Goal: Task Accomplishment & Management: Manage account settings

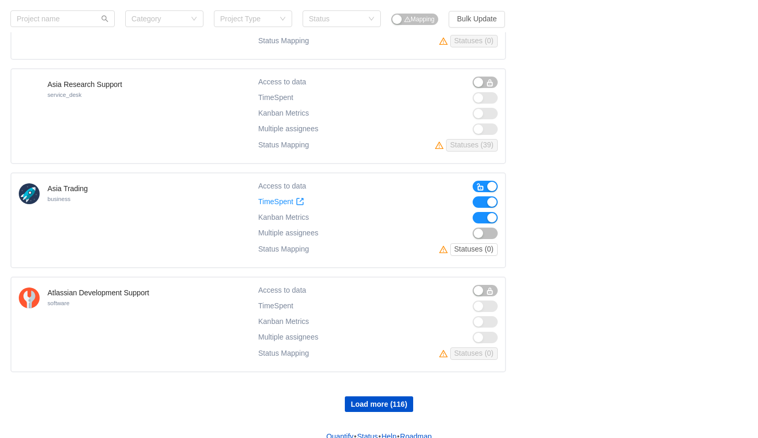
scroll to position [770, 0]
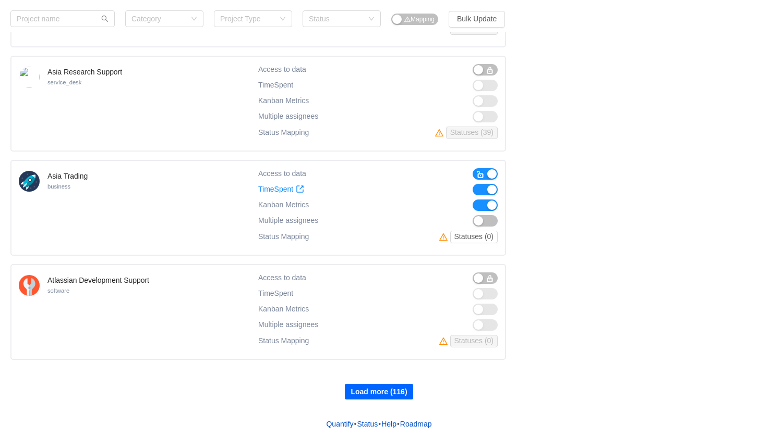
click at [392, 392] on button "Load more (116)" at bounding box center [379, 392] width 68 height 16
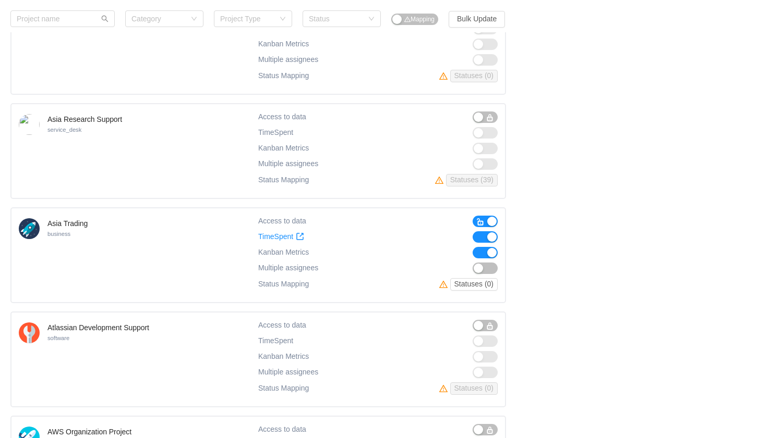
scroll to position [718, 0]
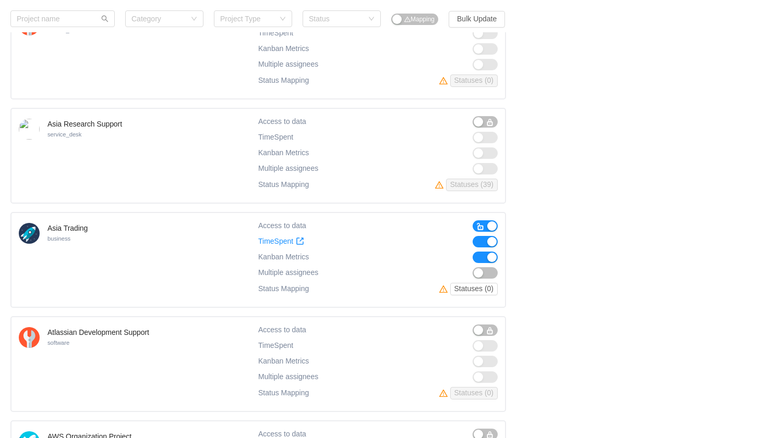
click at [482, 223] on span "button" at bounding box center [480, 227] width 8 height 8
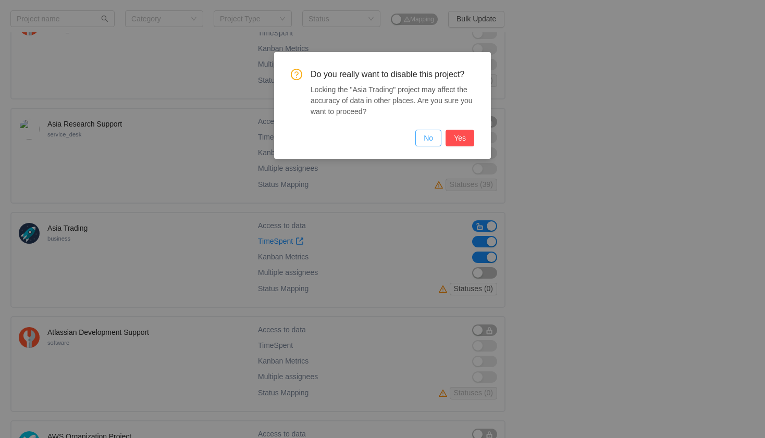
click at [426, 137] on button "No" at bounding box center [429, 138] width 26 height 17
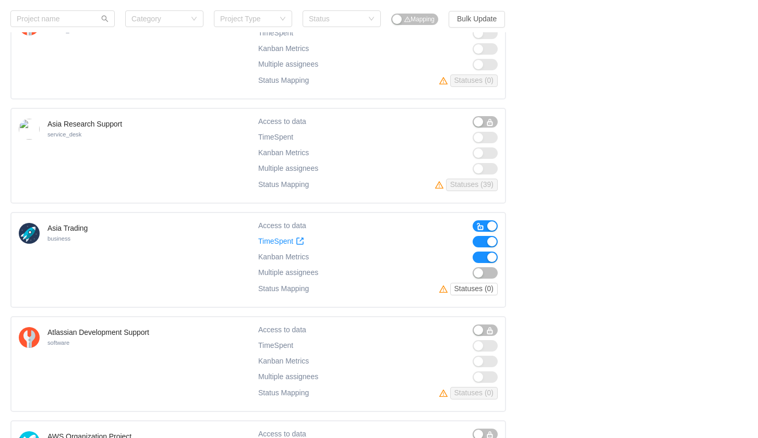
click at [480, 255] on button "button" at bounding box center [484, 257] width 25 height 11
click at [480, 241] on button "button" at bounding box center [484, 241] width 25 height 11
click at [485, 225] on button "button" at bounding box center [484, 226] width 25 height 11
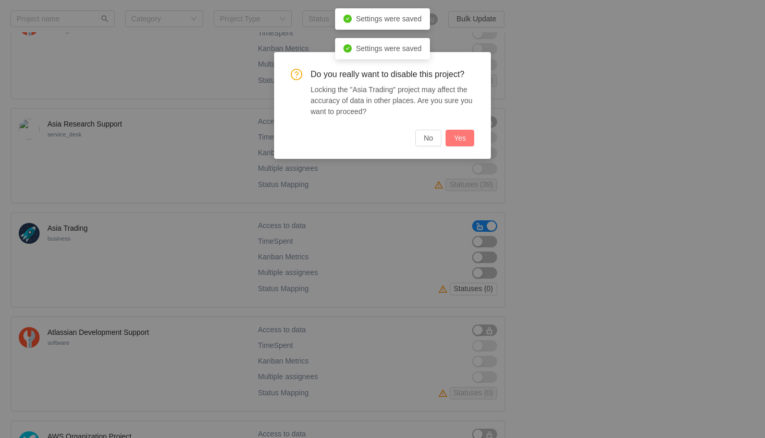
click at [456, 137] on button "Yes" at bounding box center [460, 138] width 29 height 17
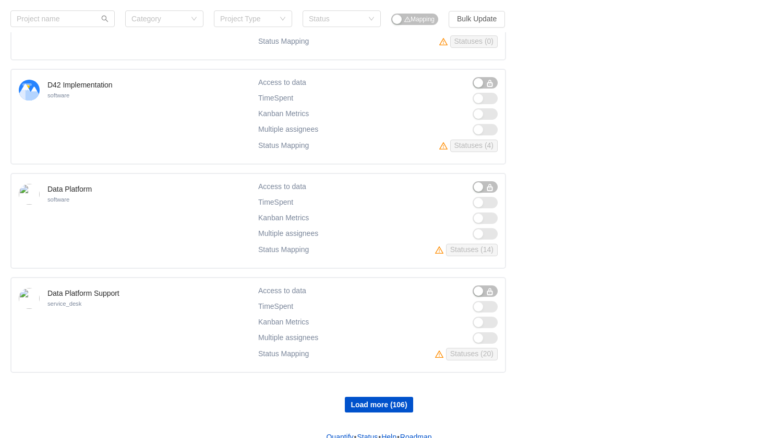
scroll to position [1813, 0]
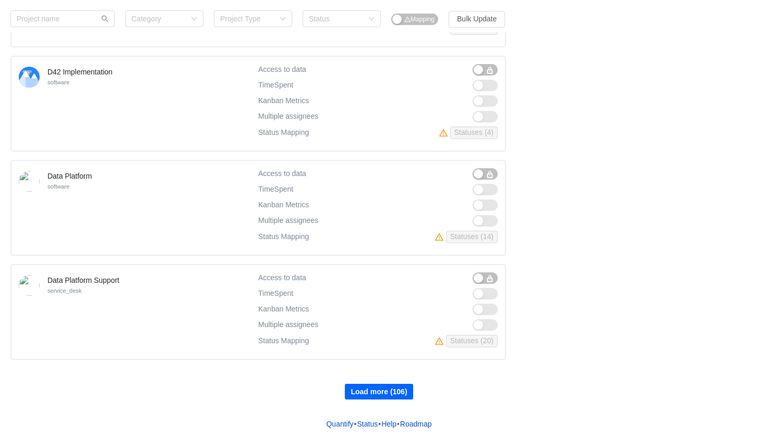
click at [387, 393] on button "Load more (106)" at bounding box center [379, 392] width 68 height 16
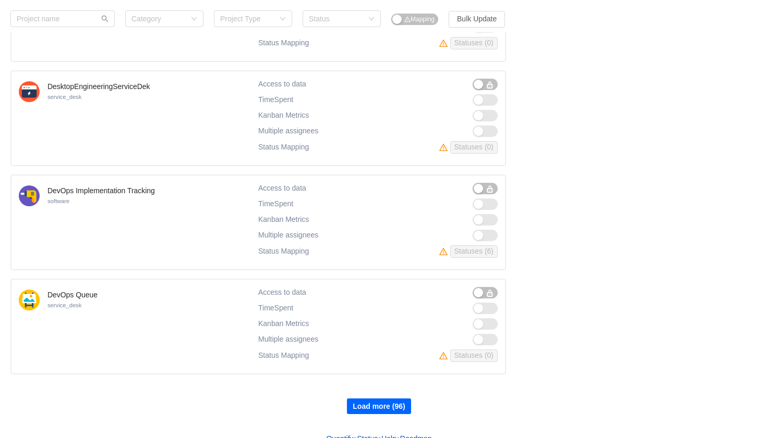
scroll to position [2855, 0]
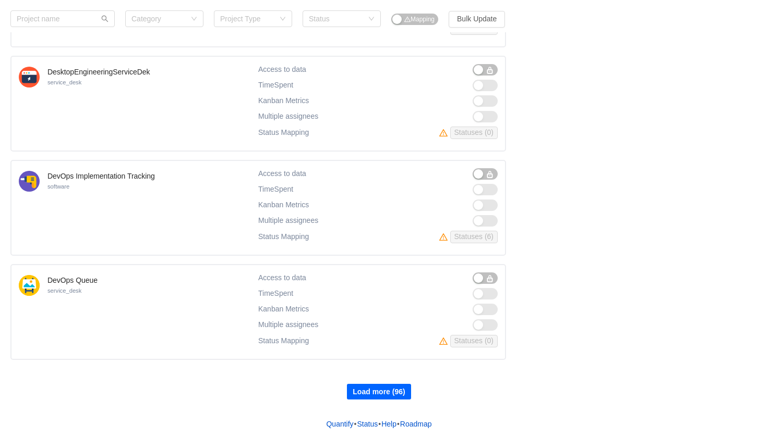
click at [375, 394] on button "Load more (96)" at bounding box center [379, 392] width 64 height 16
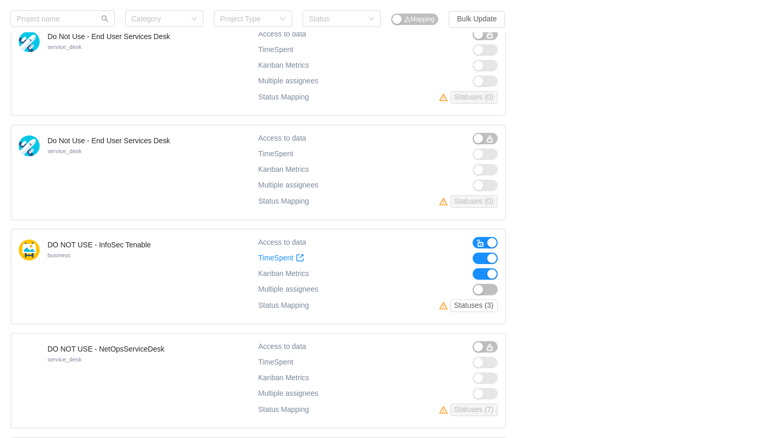
scroll to position [3220, 0]
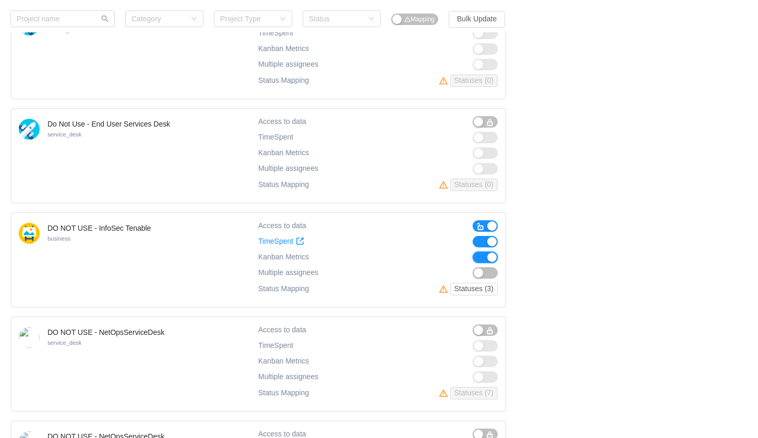
drag, startPoint x: 485, startPoint y: 257, endPoint x: 483, endPoint y: 245, distance: 12.3
click at [485, 257] on button "button" at bounding box center [484, 257] width 25 height 11
click at [481, 241] on button "button" at bounding box center [484, 241] width 25 height 11
click at [478, 223] on span "button" at bounding box center [480, 227] width 8 height 8
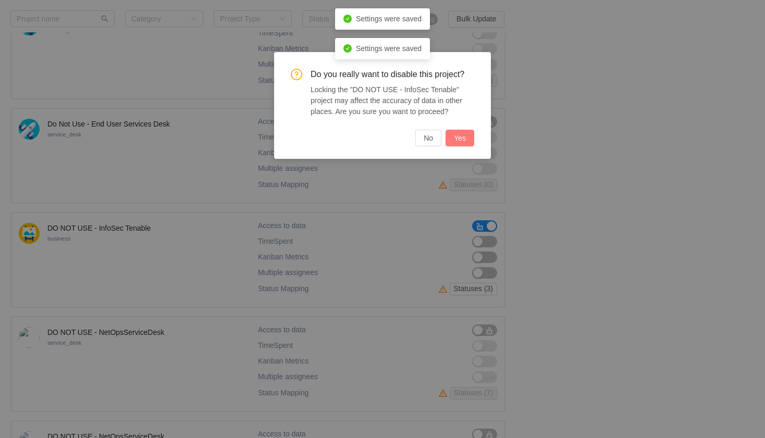
click at [464, 138] on button "Yes" at bounding box center [460, 138] width 29 height 17
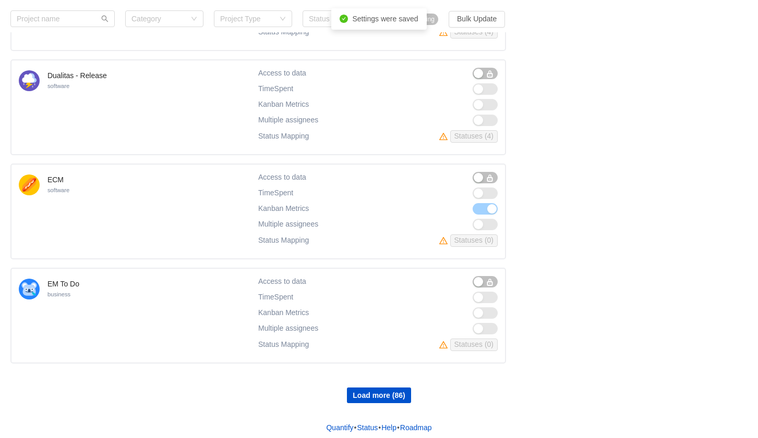
scroll to position [3898, 0]
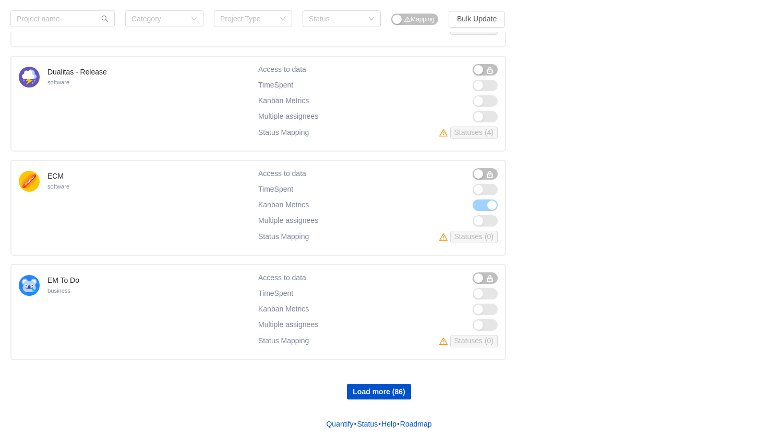
click at [487, 172] on span "button" at bounding box center [489, 174] width 8 height 8
drag, startPoint x: 481, startPoint y: 204, endPoint x: 482, endPoint y: 196, distance: 8.4
click at [482, 204] on button "button" at bounding box center [484, 205] width 25 height 11
click at [484, 190] on button "button" at bounding box center [484, 189] width 25 height 11
click at [480, 172] on span "button" at bounding box center [480, 174] width 8 height 8
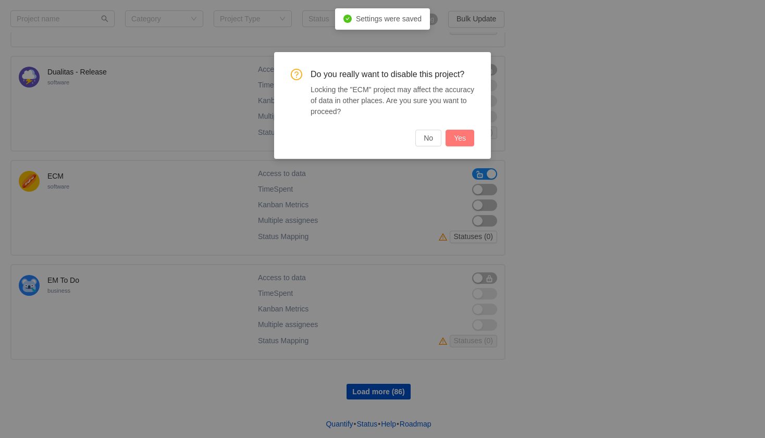
click at [453, 142] on button "Yes" at bounding box center [460, 138] width 29 height 17
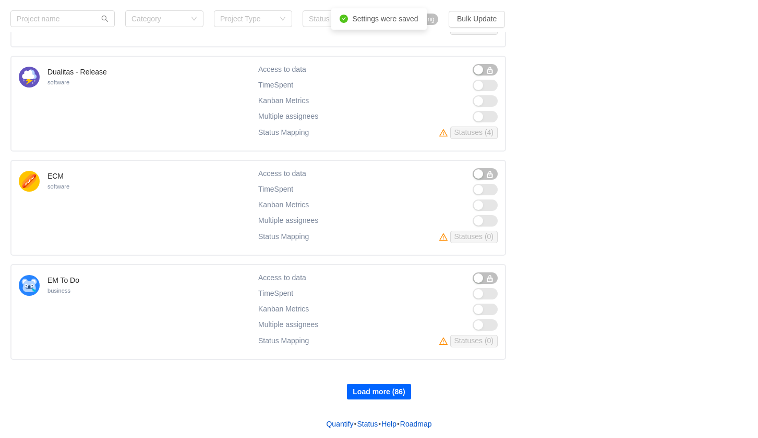
click at [385, 390] on button "Load more (86)" at bounding box center [379, 392] width 64 height 16
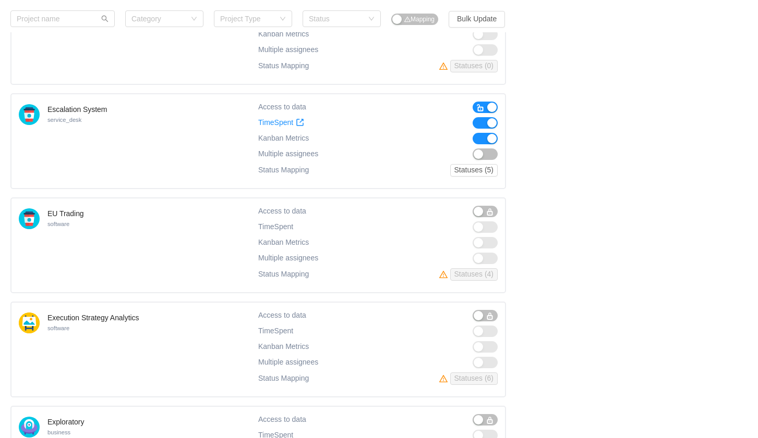
scroll to position [4263, 0]
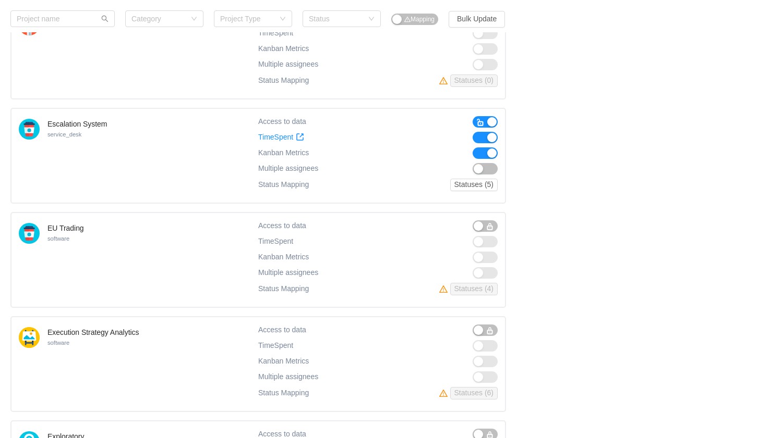
click at [481, 152] on button "button" at bounding box center [484, 153] width 25 height 11
click at [480, 136] on button "button" at bounding box center [484, 137] width 25 height 11
click at [482, 121] on span "button" at bounding box center [480, 122] width 8 height 8
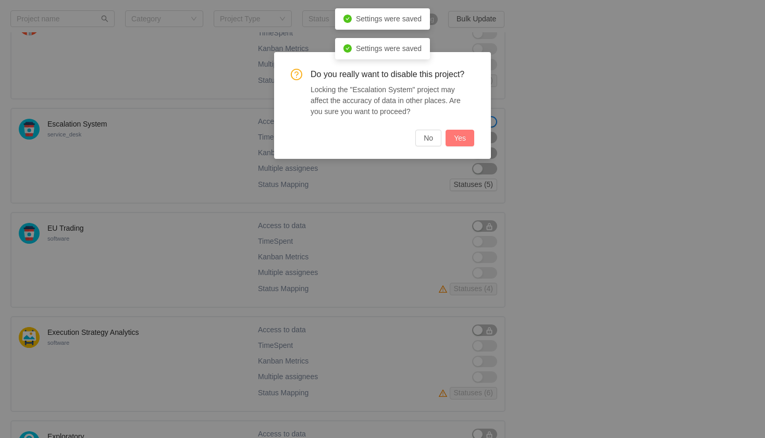
click at [465, 139] on button "Yes" at bounding box center [460, 138] width 29 height 17
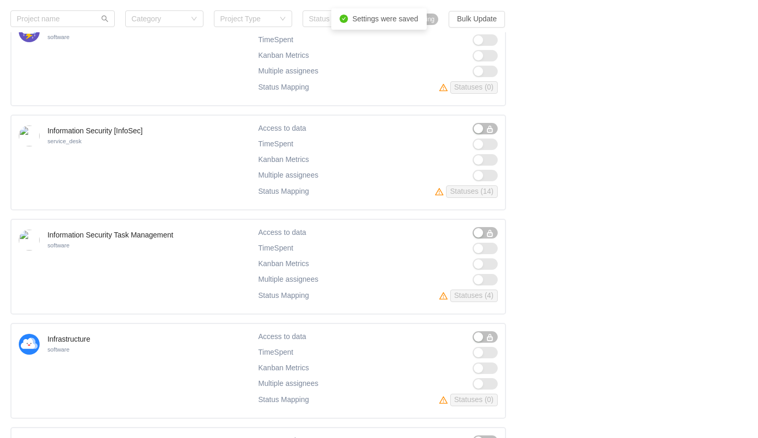
scroll to position [4941, 0]
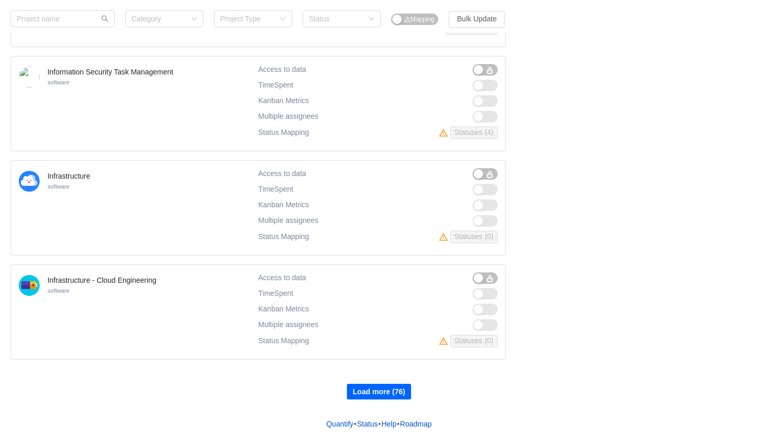
click at [361, 390] on button "Load more (76)" at bounding box center [379, 392] width 64 height 16
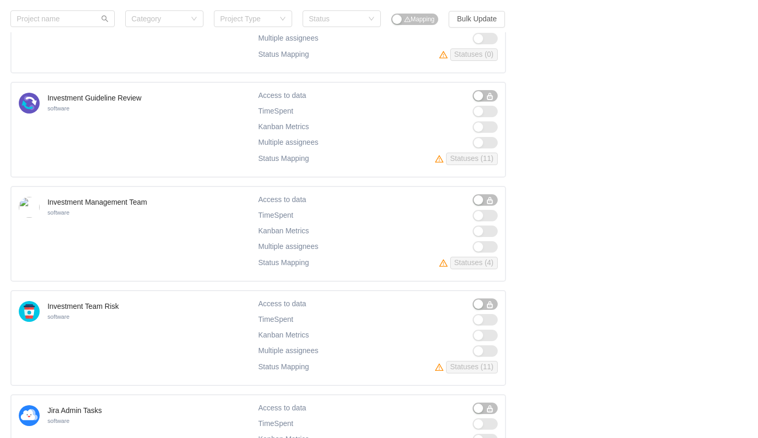
scroll to position [5984, 0]
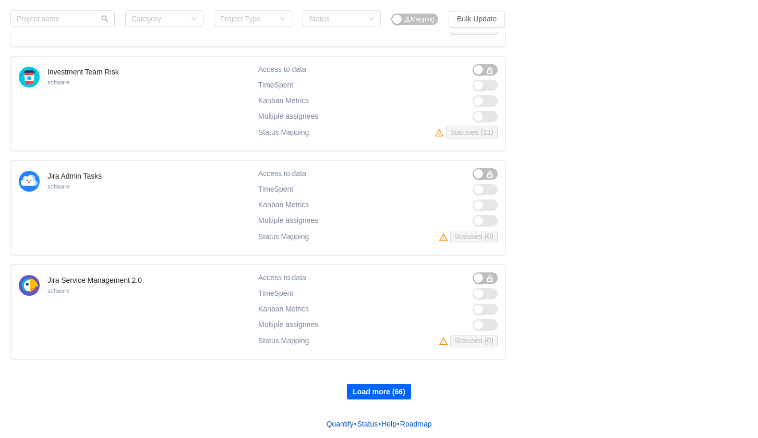
click at [384, 391] on button "Load more (66)" at bounding box center [379, 392] width 64 height 16
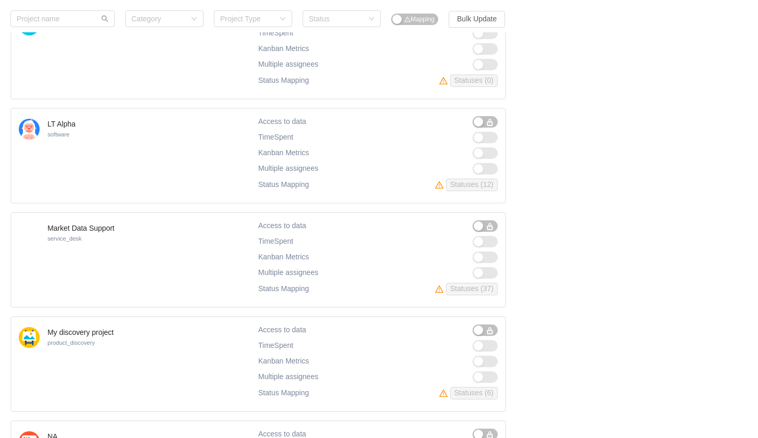
scroll to position [7026, 0]
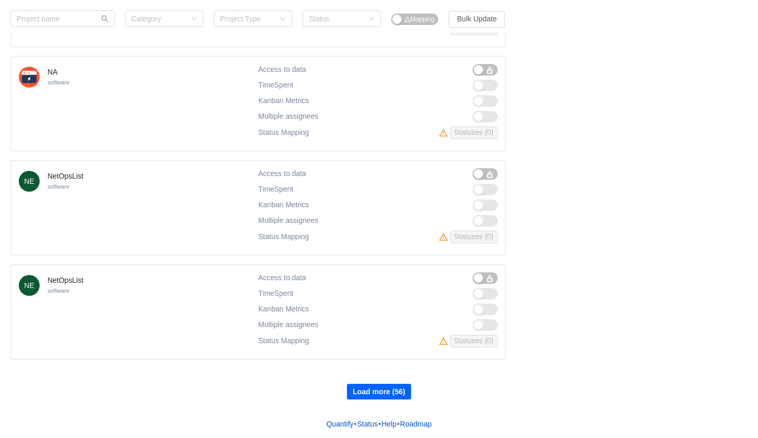
click at [382, 390] on button "Load more (56)" at bounding box center [379, 392] width 64 height 16
click at [365, 390] on button "Load more (46)" at bounding box center [379, 392] width 64 height 16
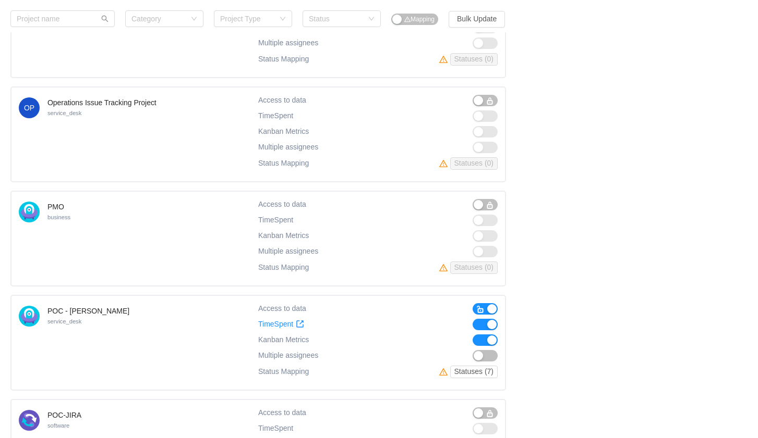
scroll to position [8330, 0]
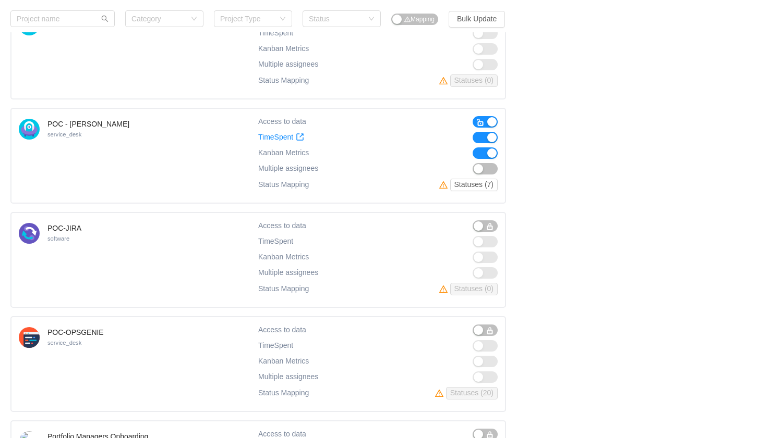
click at [481, 153] on button "button" at bounding box center [484, 153] width 25 height 11
click at [479, 137] on button "button" at bounding box center [484, 137] width 25 height 11
click at [480, 118] on span "button" at bounding box center [480, 122] width 8 height 8
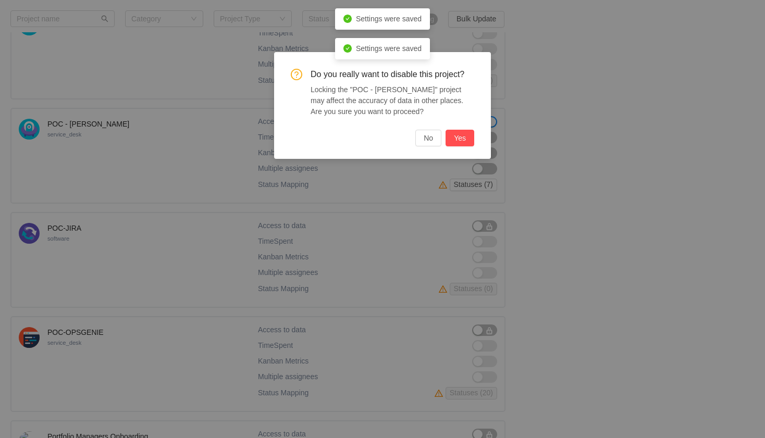
drag, startPoint x: 463, startPoint y: 137, endPoint x: 562, endPoint y: 153, distance: 100.4
click at [460, 136] on button "Yes" at bounding box center [460, 138] width 29 height 17
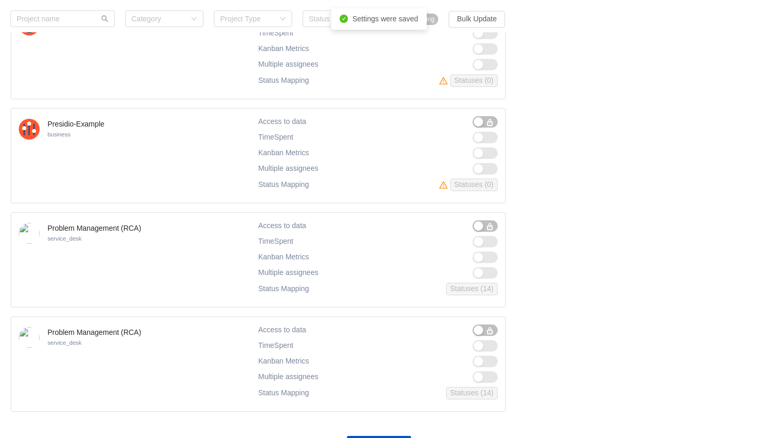
scroll to position [9112, 0]
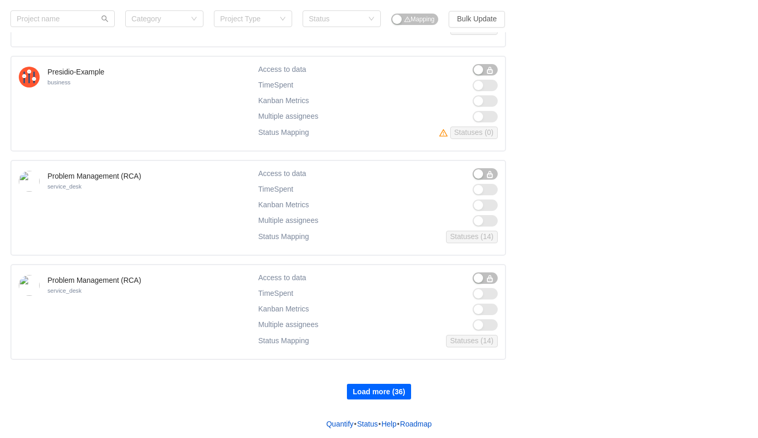
click at [396, 393] on button "Load more (36)" at bounding box center [379, 392] width 64 height 16
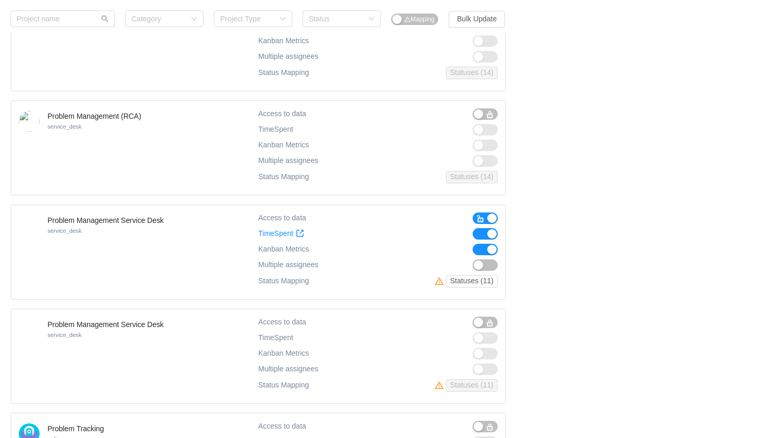
scroll to position [9320, 0]
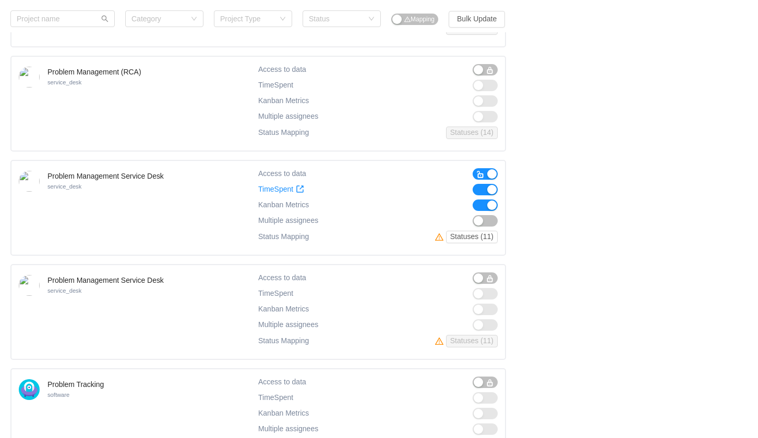
click at [481, 205] on button "button" at bounding box center [484, 205] width 25 height 11
click at [481, 186] on button "button" at bounding box center [484, 189] width 25 height 11
click at [480, 172] on span "button" at bounding box center [480, 174] width 8 height 8
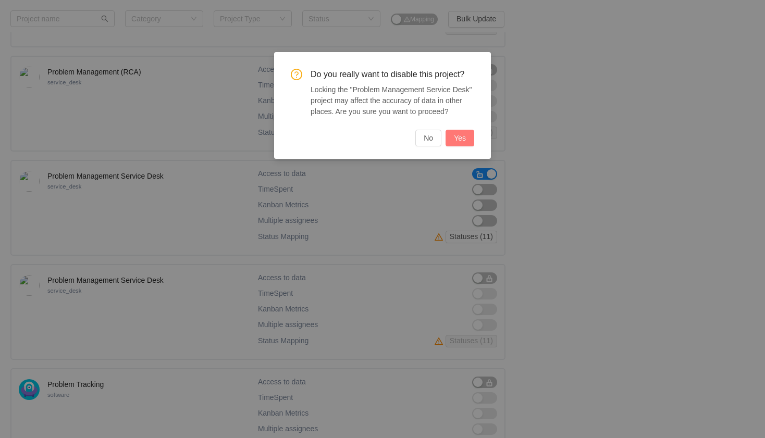
click at [459, 137] on button "Yes" at bounding box center [460, 138] width 29 height 17
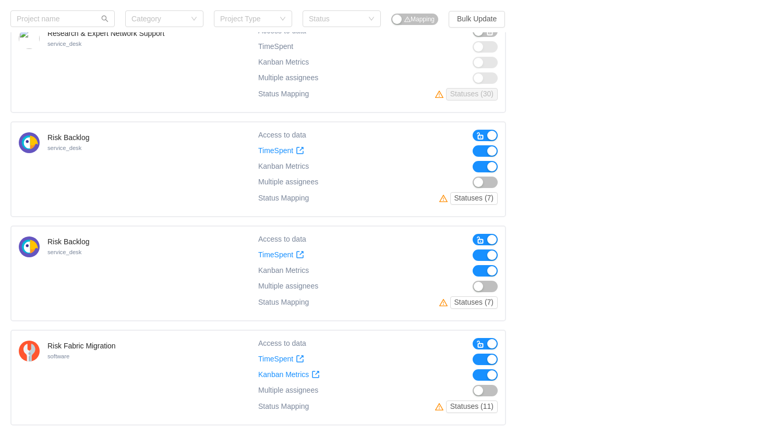
scroll to position [10102, 0]
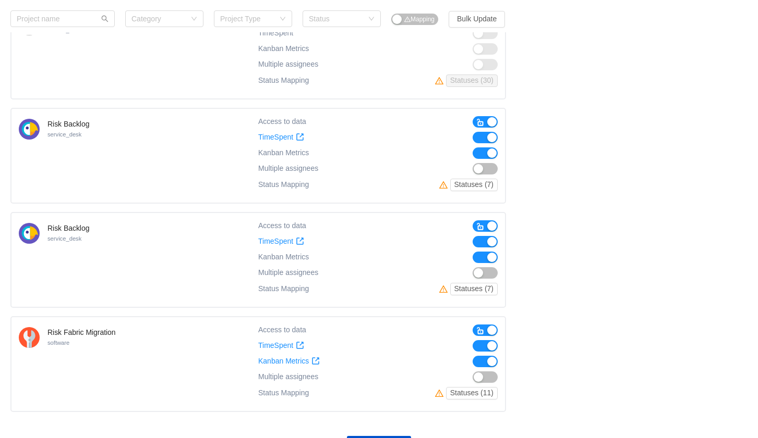
click at [482, 154] on button "button" at bounding box center [484, 153] width 25 height 11
click at [479, 136] on button "button" at bounding box center [484, 137] width 25 height 11
click at [482, 121] on span "button" at bounding box center [480, 122] width 8 height 8
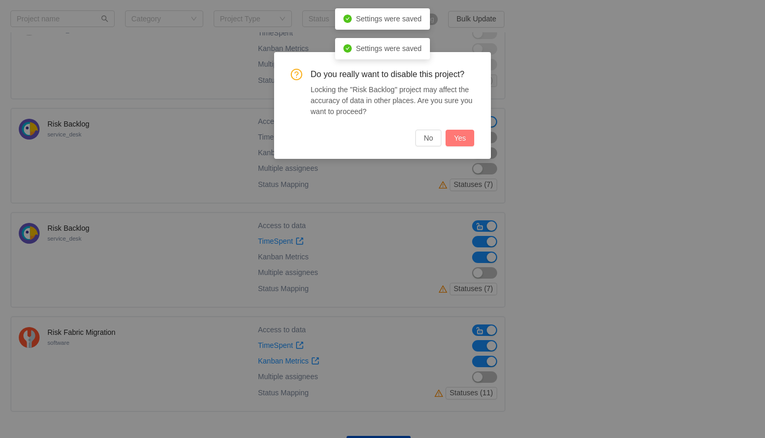
click at [464, 140] on button "Yes" at bounding box center [460, 138] width 29 height 17
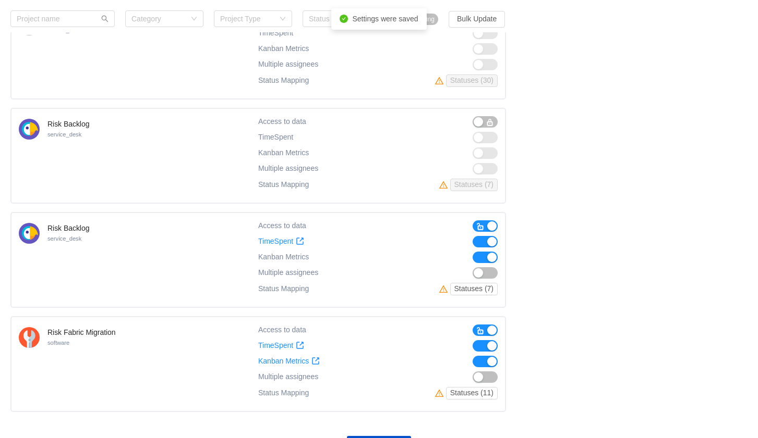
click at [484, 259] on button "button" at bounding box center [484, 257] width 25 height 11
click at [480, 238] on button "button" at bounding box center [484, 241] width 25 height 11
click at [481, 225] on span "button" at bounding box center [480, 227] width 8 height 8
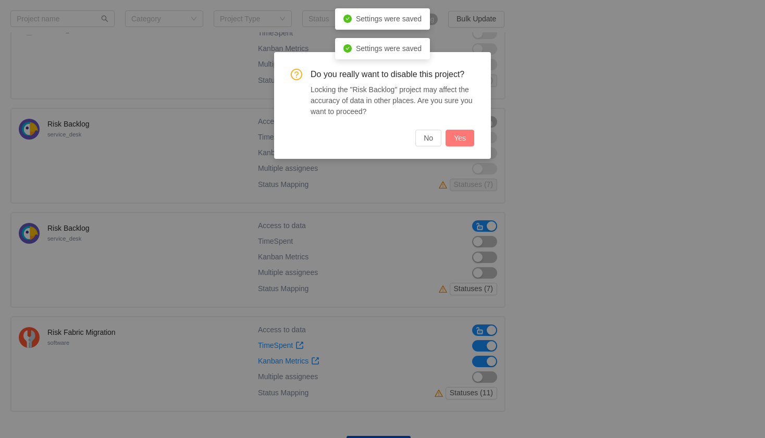
click at [463, 140] on button "Yes" at bounding box center [460, 138] width 29 height 17
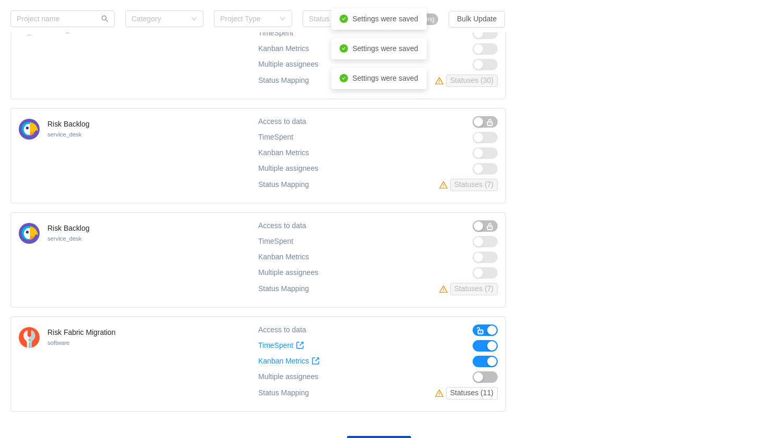
scroll to position [10154, 0]
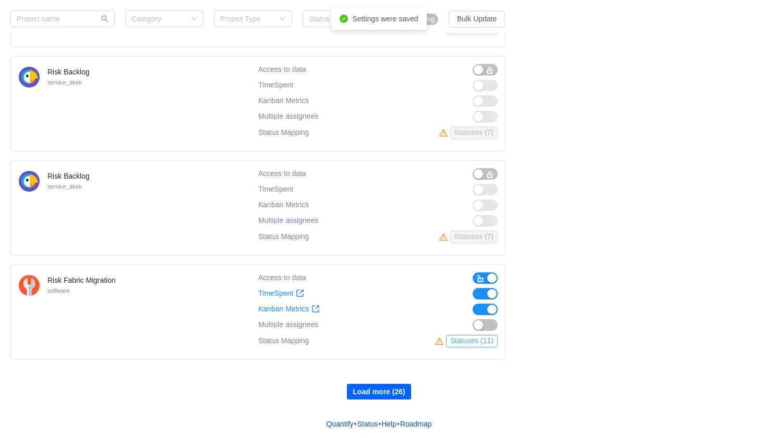
drag, startPoint x: 378, startPoint y: 396, endPoint x: 495, endPoint y: 337, distance: 130.3
click at [378, 396] on button "Load more (26)" at bounding box center [379, 392] width 64 height 16
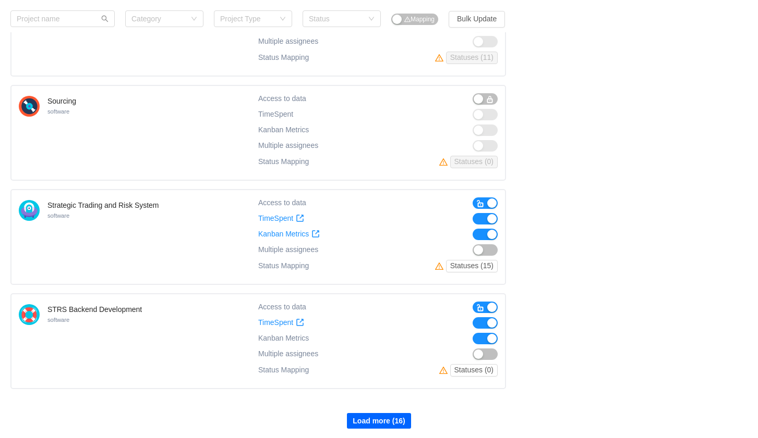
scroll to position [11197, 0]
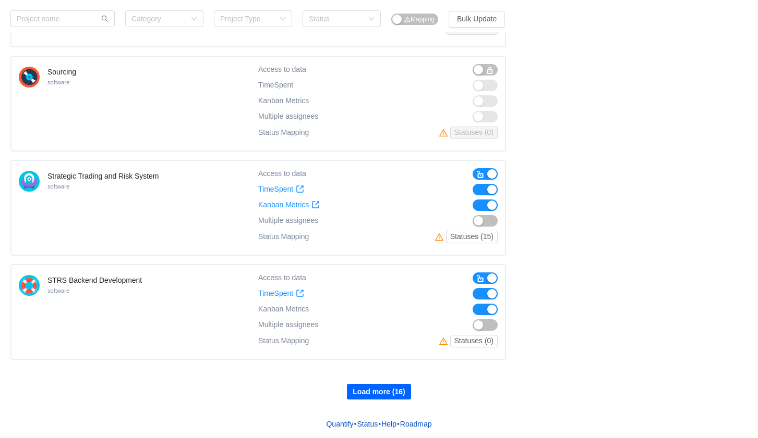
click at [386, 390] on button "Load more (16)" at bounding box center [379, 392] width 64 height 16
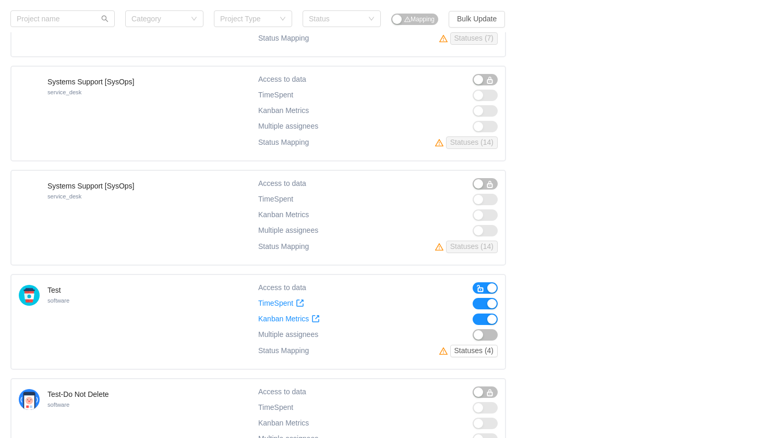
scroll to position [12031, 0]
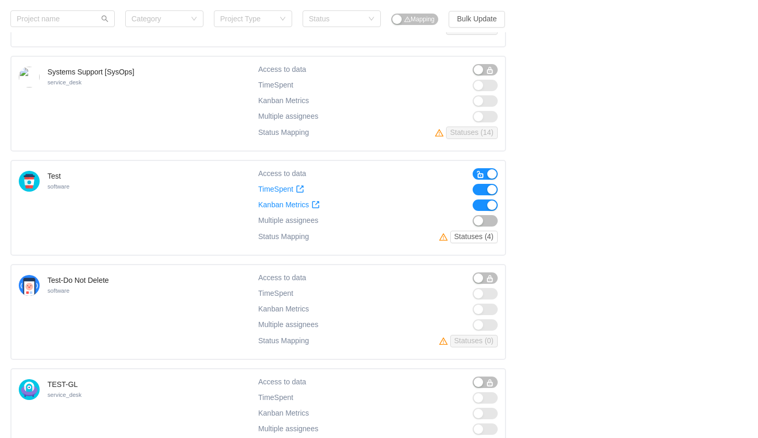
click at [483, 206] on button "button" at bounding box center [484, 205] width 25 height 11
click at [480, 187] on button "button" at bounding box center [484, 189] width 25 height 11
click at [483, 173] on span "button" at bounding box center [480, 174] width 8 height 8
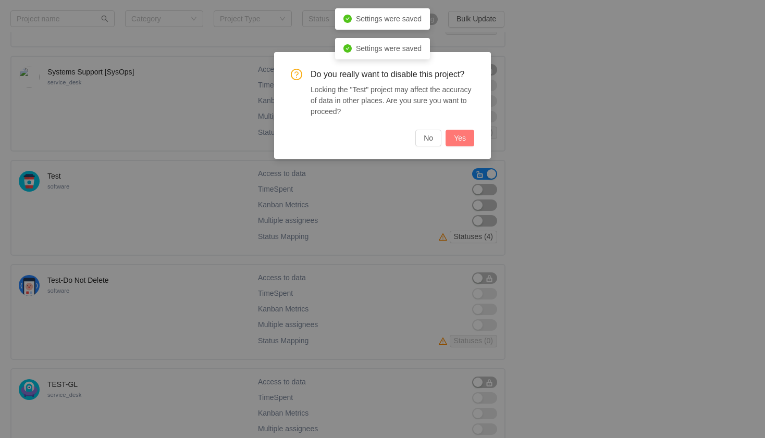
click at [468, 137] on button "Yes" at bounding box center [460, 138] width 29 height 17
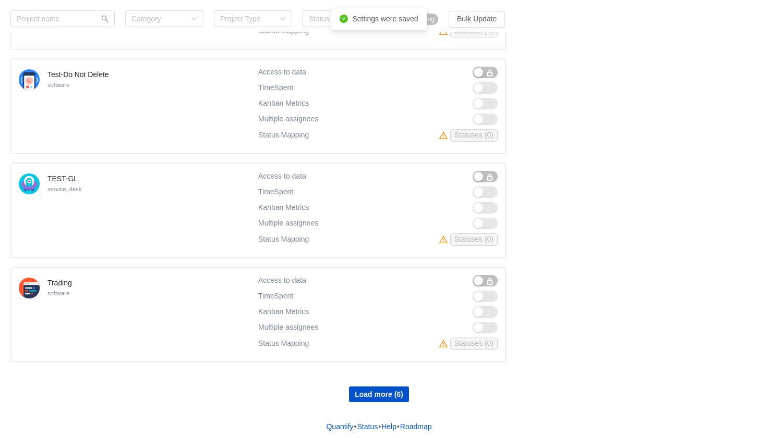
scroll to position [12240, 0]
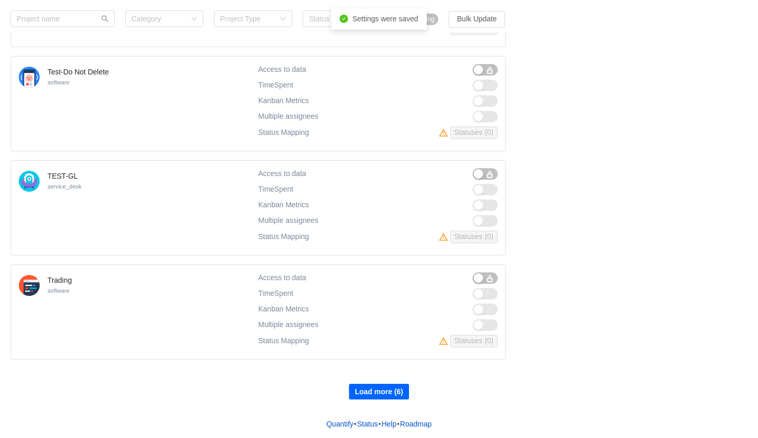
click at [387, 390] on button "Load more (6)" at bounding box center [379, 392] width 60 height 16
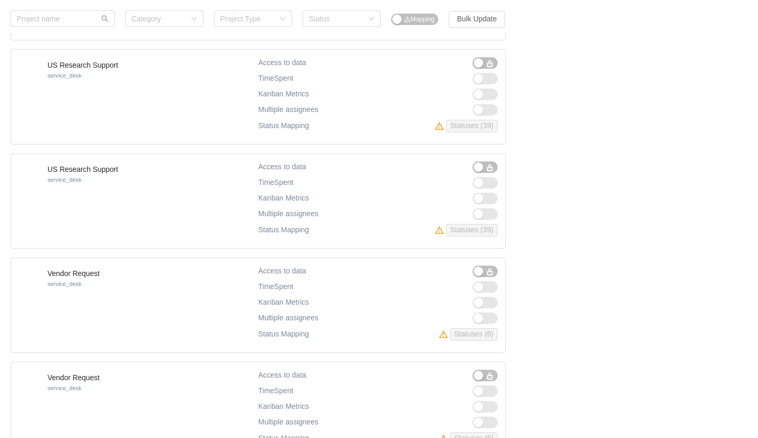
scroll to position [12834, 0]
